Goal: Task Accomplishment & Management: Use online tool/utility

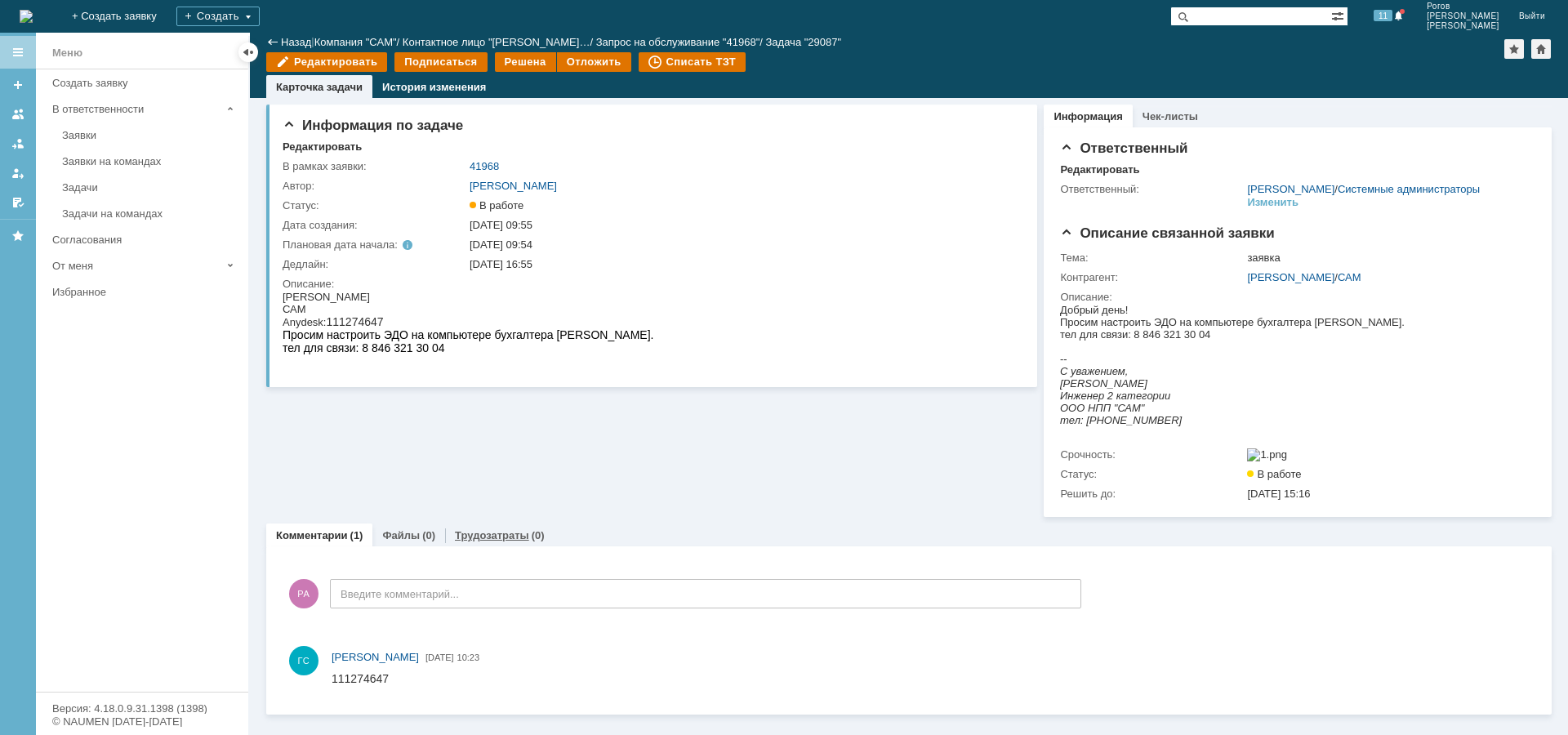
scroll to position [6, 0]
click at [496, 541] on link "Трудозатраты" at bounding box center [491, 535] width 74 height 12
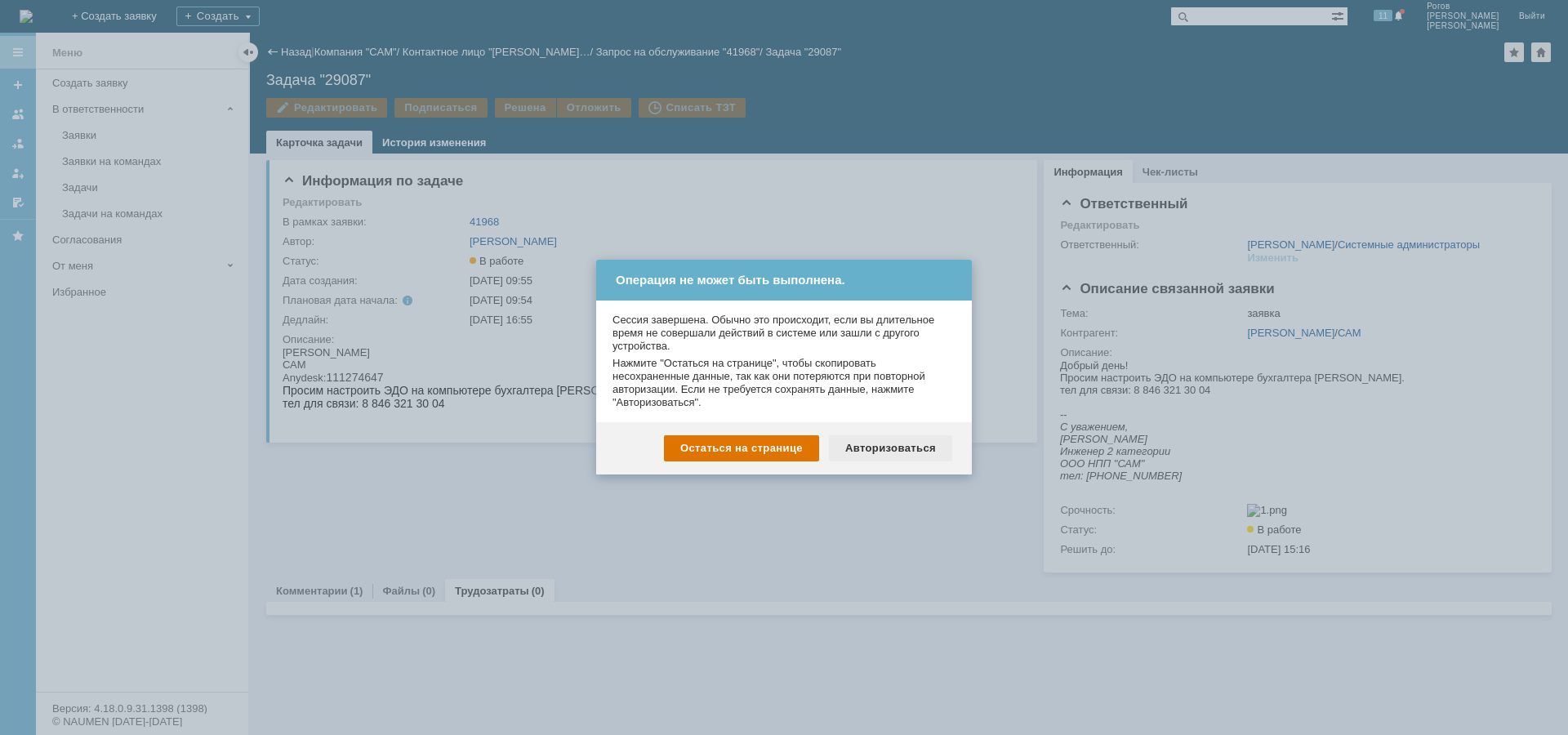
click at [889, 450] on div "Авторизоваться" at bounding box center [890, 448] width 124 height 26
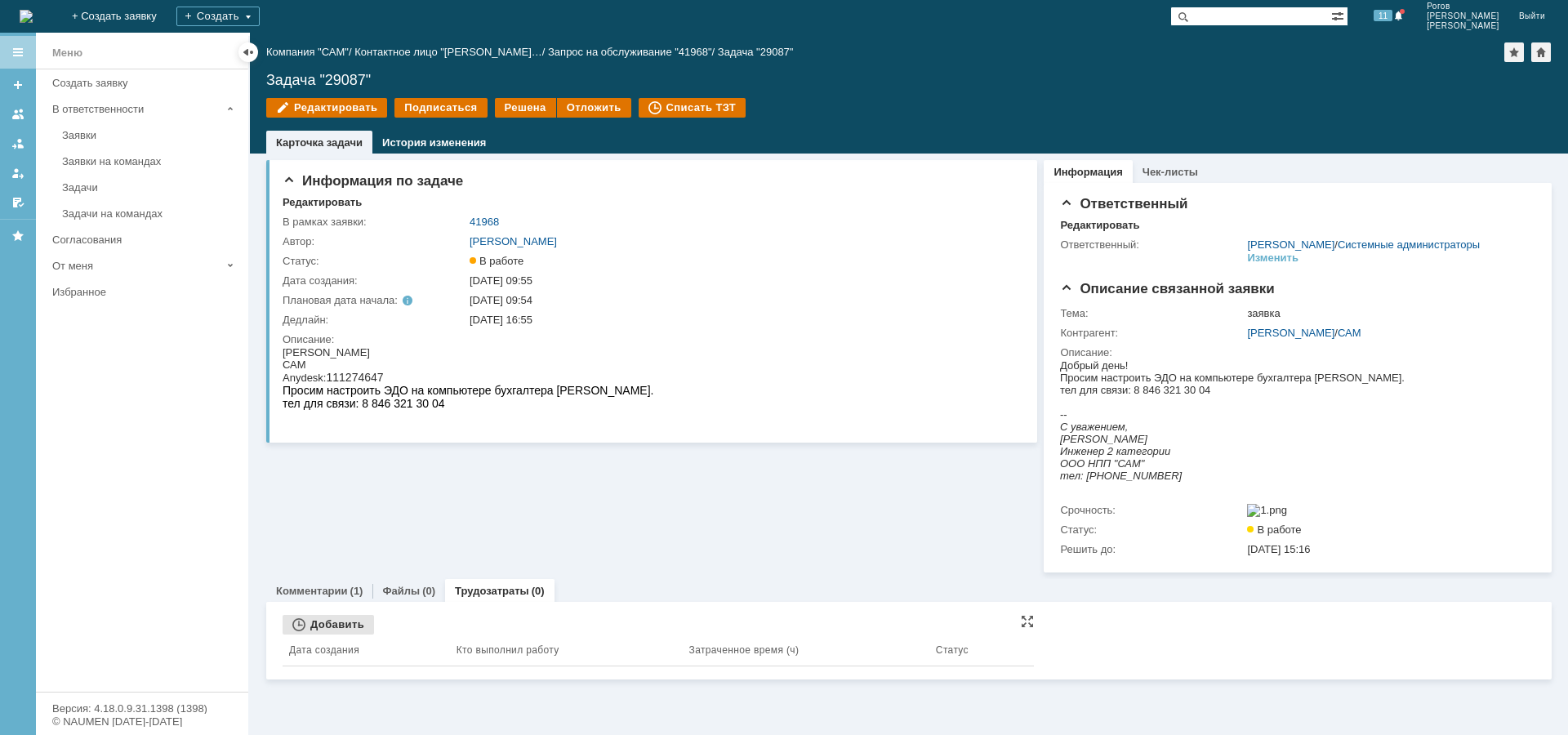
click at [317, 634] on div "Добавить" at bounding box center [328, 624] width 91 height 19
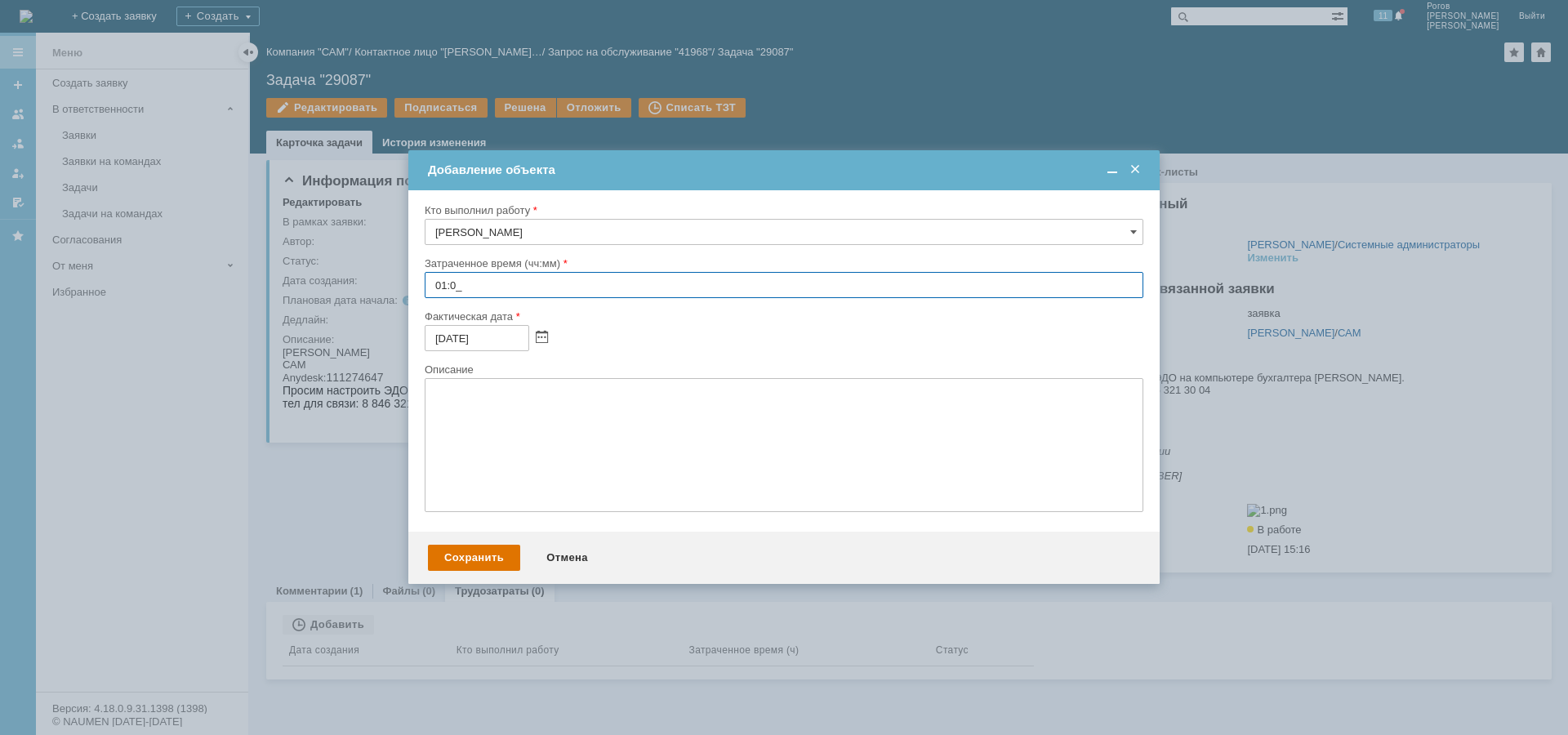
type input "01:00"
click at [456, 561] on div "Сохранить" at bounding box center [474, 557] width 92 height 26
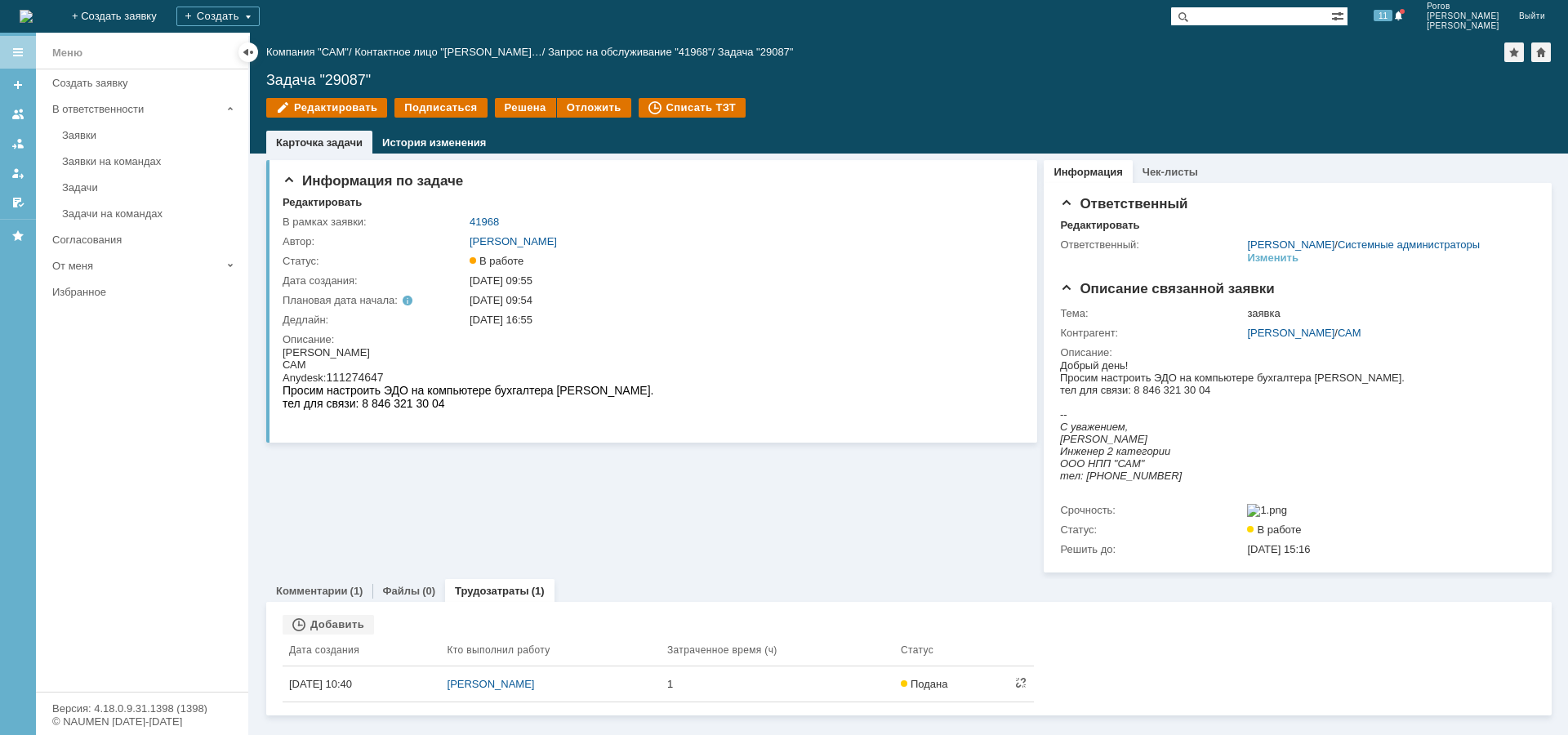
scroll to position [6, 0]
click at [305, 592] on div "Комментарии (1)" at bounding box center [320, 590] width 106 height 24
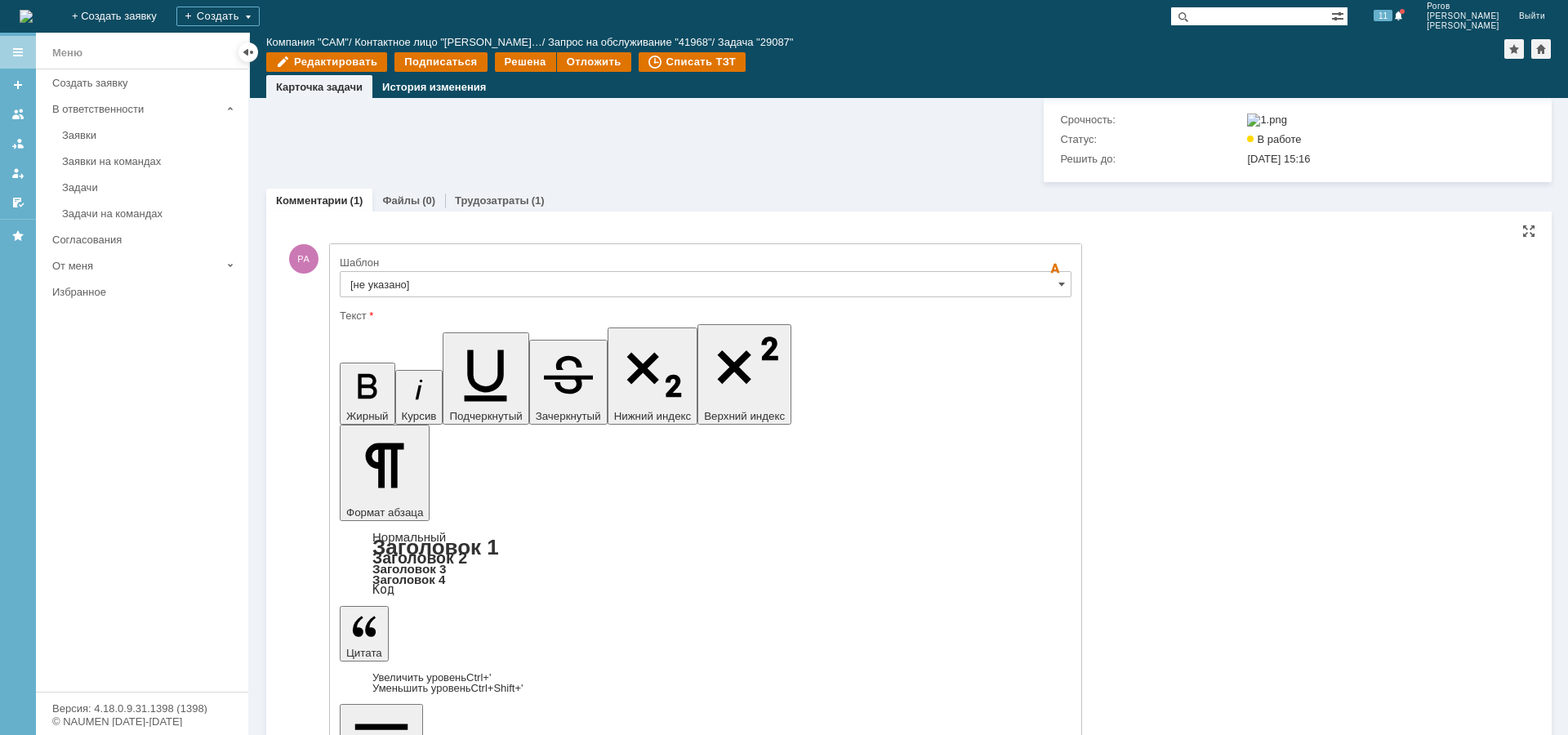
scroll to position [340, 0]
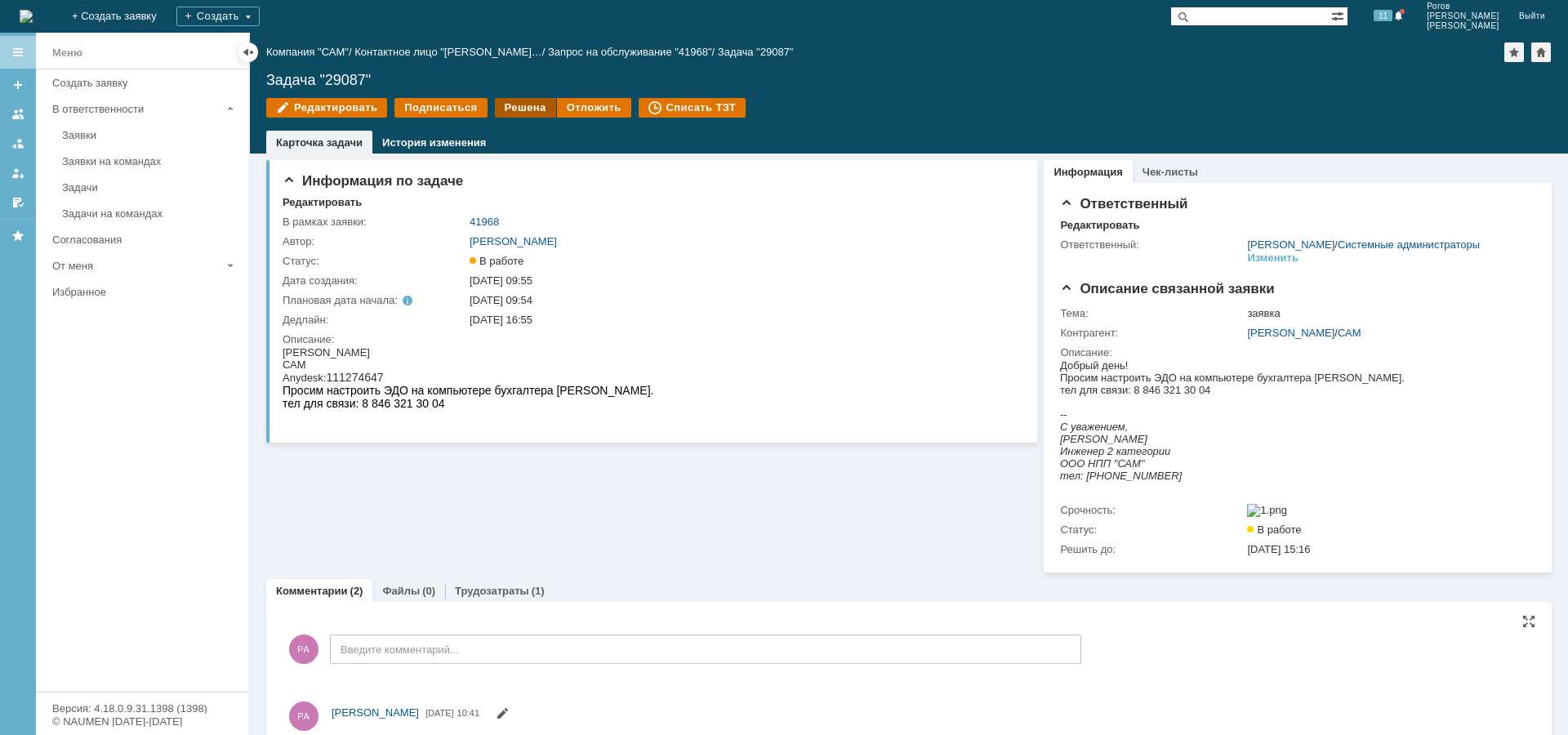
scroll to position [0, 0]
click at [507, 103] on div "Решена" at bounding box center [525, 107] width 61 height 19
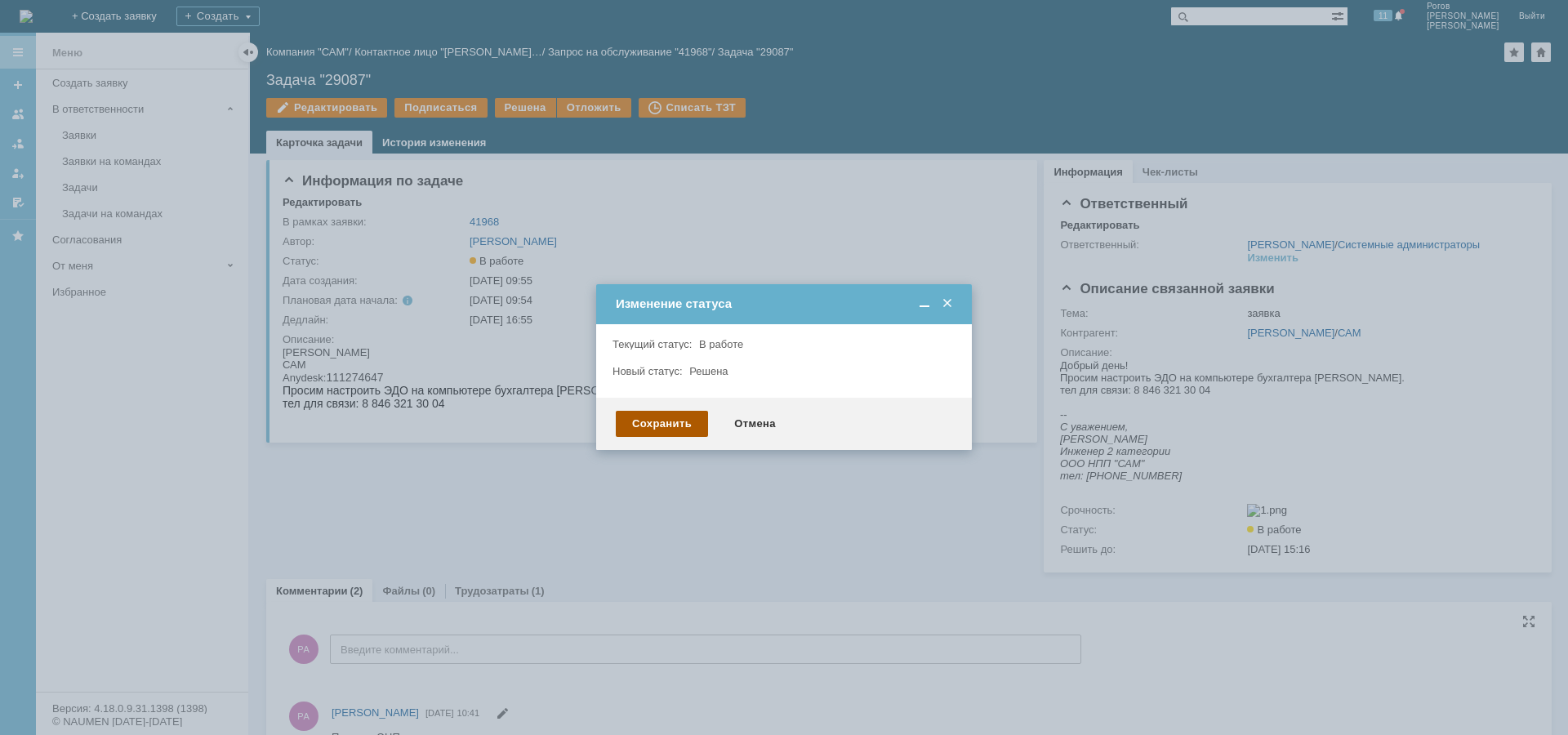
click at [659, 421] on div "Сохранить" at bounding box center [662, 424] width 92 height 26
